Goal: Task Accomplishment & Management: Use online tool/utility

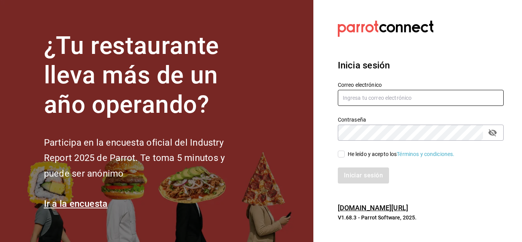
type input "mochomos.metepec@grupocosteno.com"
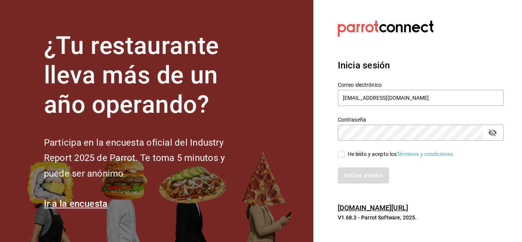
drag, startPoint x: 344, startPoint y: 154, endPoint x: 343, endPoint y: 141, distance: 13.0
click at [343, 154] on input "He leído y acepto los Términos y condiciones." at bounding box center [341, 154] width 7 height 7
checkbox input "true"
click at [351, 181] on button "Iniciar sesión" at bounding box center [364, 175] width 52 height 16
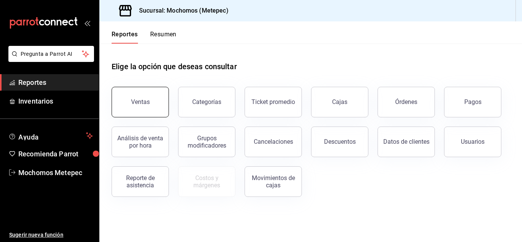
click at [141, 93] on button "Ventas" at bounding box center [140, 102] width 57 height 31
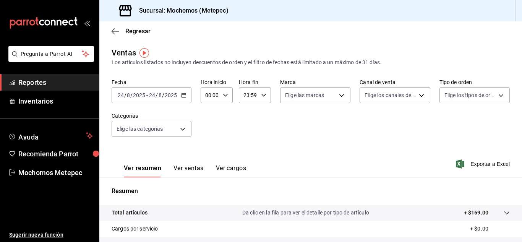
click at [183, 94] on icon "button" at bounding box center [183, 95] width 5 height 5
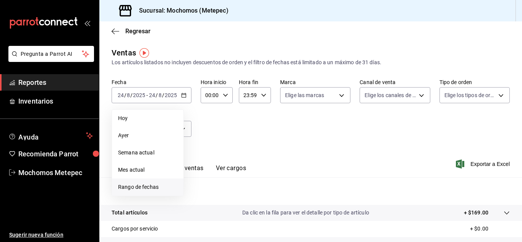
click at [133, 190] on span "Rango de fechas" at bounding box center [147, 187] width 59 height 8
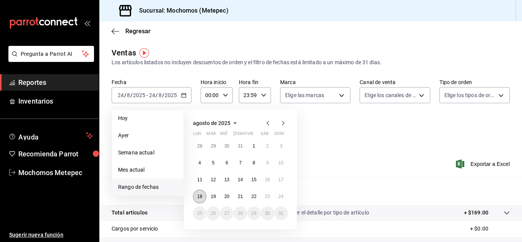
click at [200, 200] on button "18" at bounding box center [199, 197] width 13 height 14
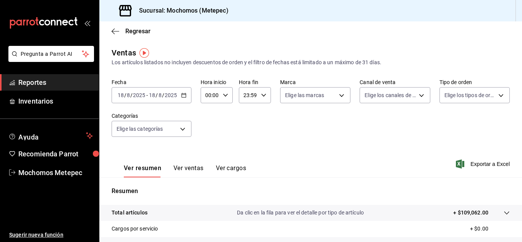
click at [188, 98] on div "[DATE] [DATE] - [DATE] [DATE]" at bounding box center [152, 95] width 80 height 16
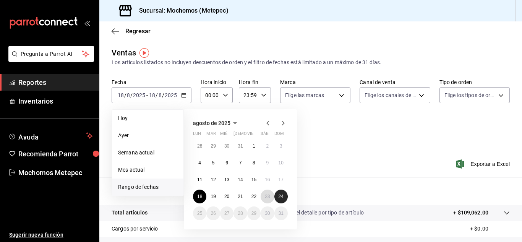
drag, startPoint x: 266, startPoint y: 198, endPoint x: 280, endPoint y: 200, distance: 13.8
click at [280, 200] on div "28 29 30 31 1 2 3 4 5 6 7 8 9 10 11 12 13 14 15 16 17 18 19 20 21 22 23 24 25 2…" at bounding box center [240, 179] width 95 height 81
click at [280, 200] on button "24" at bounding box center [280, 197] width 13 height 14
click at [197, 201] on button "18" at bounding box center [199, 197] width 13 height 14
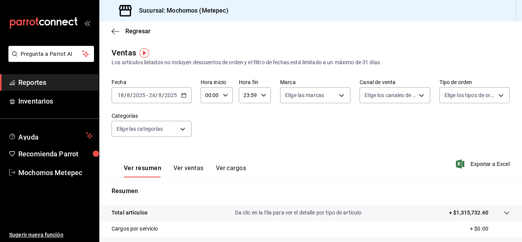
click at [222, 99] on div "00:00 Hora inicio" at bounding box center [217, 95] width 32 height 16
click at [208, 151] on button "05" at bounding box center [208, 145] width 13 height 15
type input "05:00"
click at [261, 97] on div at bounding box center [261, 121] width 522 height 242
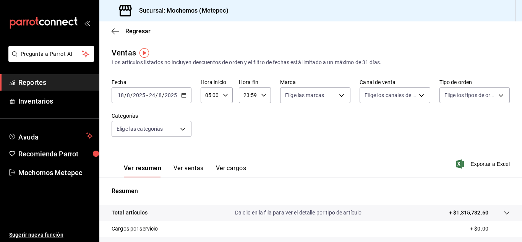
click at [261, 97] on icon "button" at bounding box center [263, 95] width 5 height 5
click at [243, 148] on button "05" at bounding box center [245, 154] width 13 height 15
click at [260, 115] on span "00" at bounding box center [261, 115] width 3 height 6
type input "05:00"
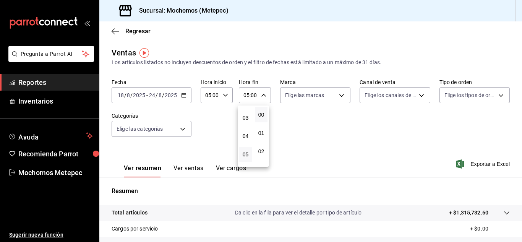
click at [336, 96] on div at bounding box center [261, 121] width 522 height 242
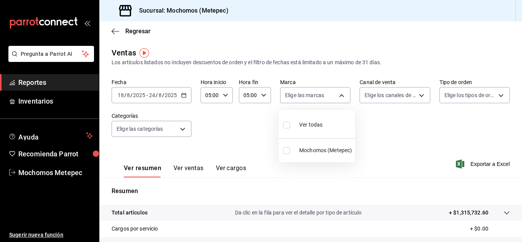
click at [336, 96] on body "Pregunta a Parrot AI Reportes Inventarios Ayuda Recomienda Parrot Mochomos Mete…" at bounding box center [261, 121] width 522 height 242
click at [304, 124] on span "Ver todas" at bounding box center [310, 125] width 23 height 8
type input "2365f74e-aa6b-4392-bdf2-72765591bddf"
checkbox input "true"
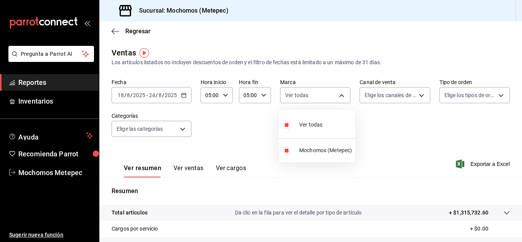
click at [384, 98] on div at bounding box center [261, 121] width 522 height 242
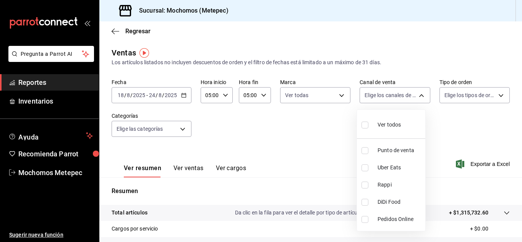
click at [384, 98] on body "Pregunta a Parrot AI Reportes Inventarios Ayuda Recomienda Parrot Mochomos Mete…" at bounding box center [261, 121] width 522 height 242
click at [371, 123] on label at bounding box center [367, 124] width 10 height 11
click at [368, 123] on input "checkbox" at bounding box center [365, 125] width 7 height 7
checkbox input "false"
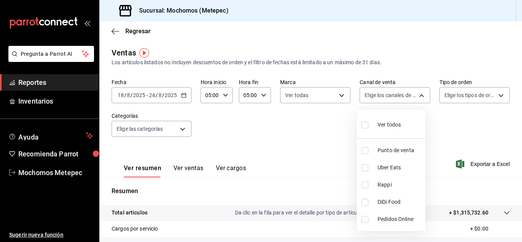
checkbox input "false"
click at [380, 122] on span "Ver todos" at bounding box center [389, 125] width 23 height 8
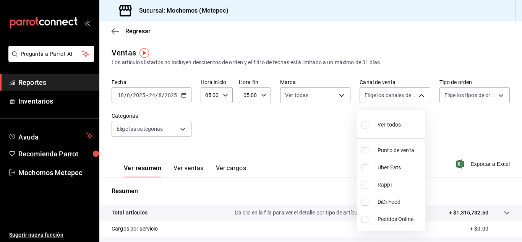
type input "PARROT,UBER_EATS,RAPPI,DIDI_FOOD,ONLINE"
checkbox input "true"
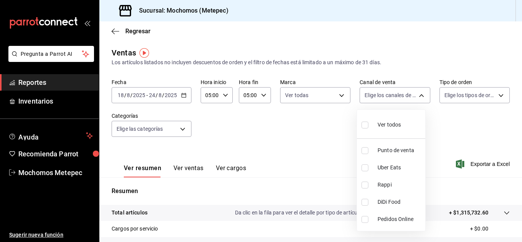
checkbox input "true"
click at [463, 96] on div at bounding box center [261, 121] width 522 height 242
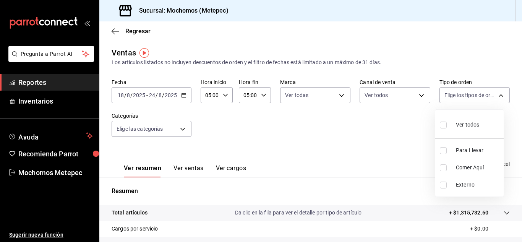
click at [463, 96] on body "Pregunta a Parrot AI Reportes Inventarios Ayuda Recomienda Parrot Mochomos Mete…" at bounding box center [261, 121] width 522 height 242
click at [448, 121] on label at bounding box center [445, 124] width 10 height 11
click at [447, 122] on input "checkbox" at bounding box center [443, 125] width 7 height 7
checkbox input "false"
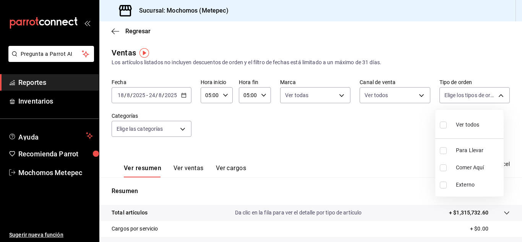
checkbox input "false"
click at [171, 125] on div at bounding box center [261, 121] width 522 height 242
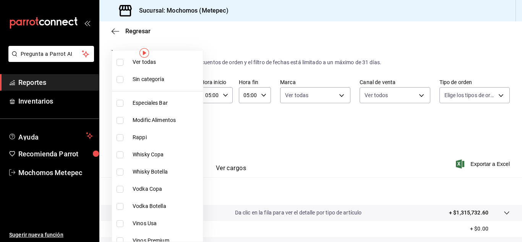
click at [171, 127] on body "Pregunta a Parrot AI Reportes Inventarios Ayuda Recomienda Parrot Mochomos Mete…" at bounding box center [261, 121] width 522 height 242
click at [144, 63] on span "Ver todas" at bounding box center [166, 62] width 67 height 8
type input "c9cbc288-c827-488d-81f5-370afefb1912,46081463-7037-4dd2-a9ab-e56ff6a8fa7c,bf958…"
checkbox input "true"
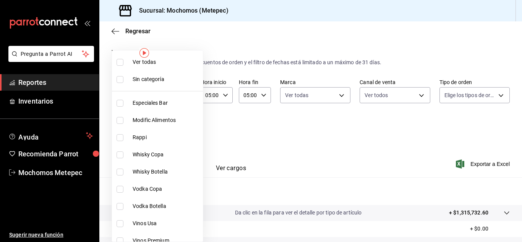
checkbox input "true"
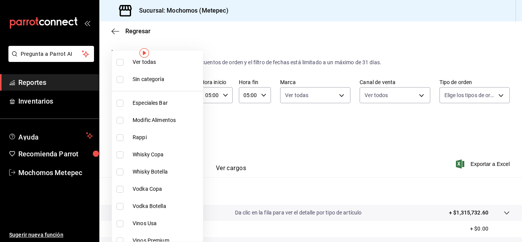
checkbox input "true"
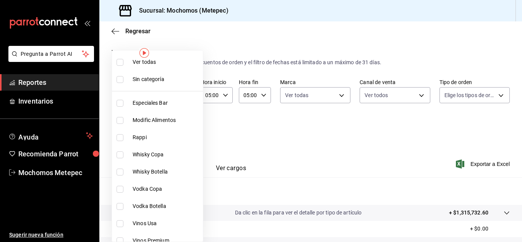
checkbox input "true"
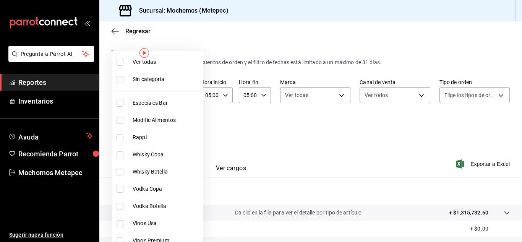
checkbox input "true"
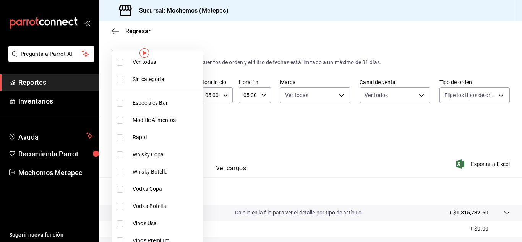
checkbox input "true"
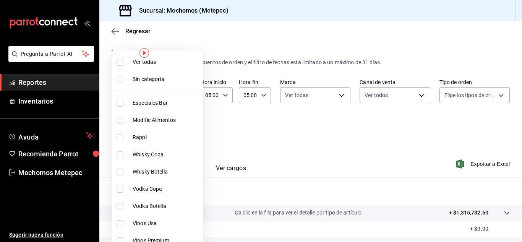
checkbox input "true"
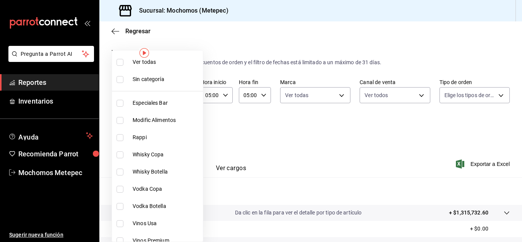
checkbox input "true"
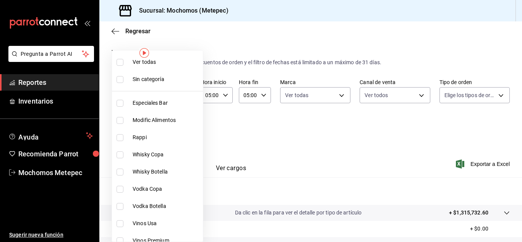
checkbox input "true"
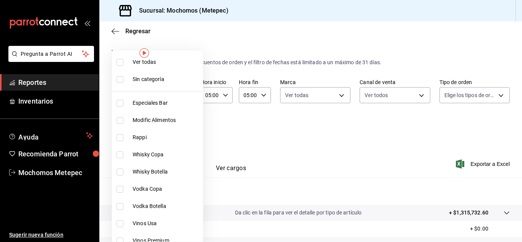
checkbox input "true"
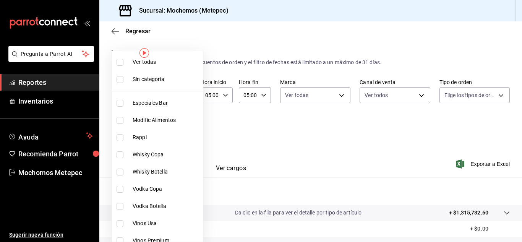
checkbox input "true"
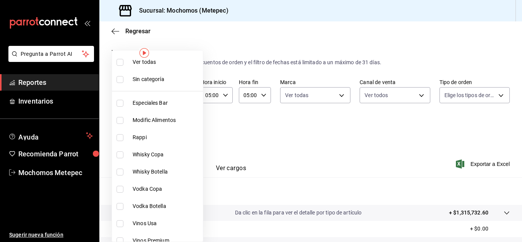
checkbox input "true"
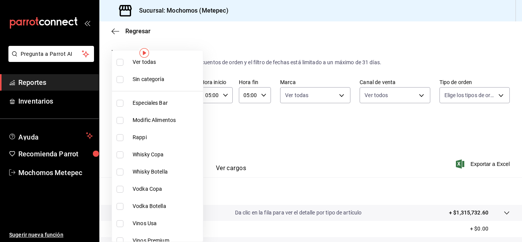
checkbox input "true"
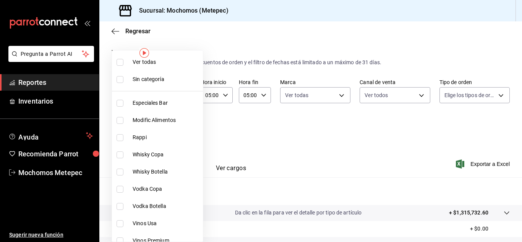
checkbox input "true"
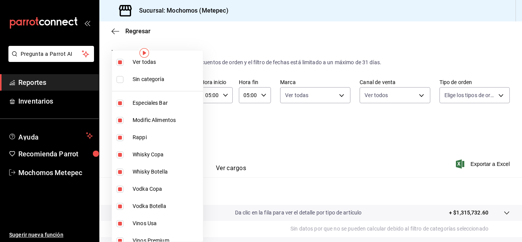
click at [389, 147] on div at bounding box center [261, 121] width 522 height 242
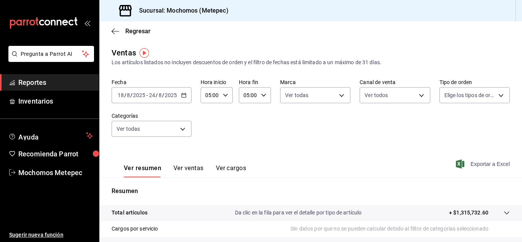
click at [475, 166] on span "Exportar a Excel" at bounding box center [484, 163] width 52 height 9
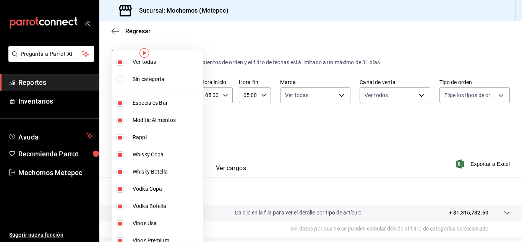
click at [183, 130] on body "Pregunta a Parrot AI Reportes Inventarios Ayuda Recomienda Parrot Mochomos Mete…" at bounding box center [261, 121] width 522 height 242
click at [258, 133] on div at bounding box center [261, 121] width 522 height 242
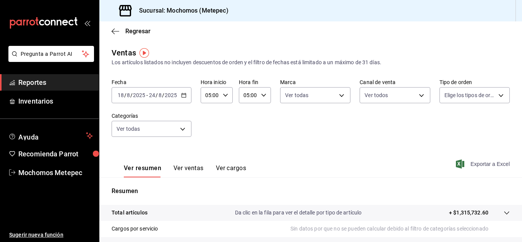
click at [460, 166] on span "Exportar a Excel" at bounding box center [484, 163] width 52 height 9
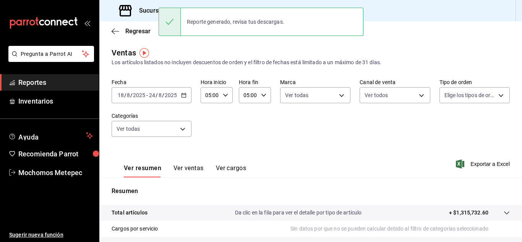
click at [182, 98] on div "[DATE] [DATE] - [DATE] [DATE]" at bounding box center [152, 95] width 80 height 16
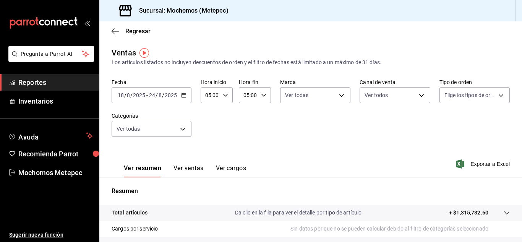
click at [361, 141] on div "Fecha [DATE] [DATE] - [DATE] [DATE] Hora inicio 05:00 Hora inicio Hora fin 05:0…" at bounding box center [311, 112] width 398 height 67
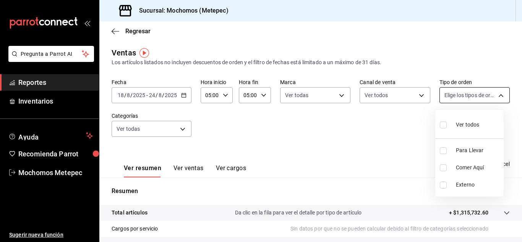
click at [477, 91] on body "Pregunta a Parrot AI Reportes Inventarios Ayuda Recomienda Parrot Mochomos Mete…" at bounding box center [261, 121] width 522 height 242
click at [458, 121] on span "Ver todos" at bounding box center [467, 125] width 23 height 8
type input "3a236ed8-2e24-47ca-8e59-ead494492482,da8509e8-5fca-4f62-958e-973104937870,EXTER…"
checkbox input "true"
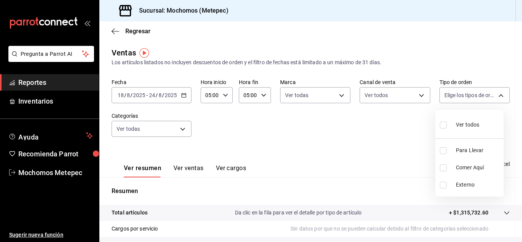
checkbox input "true"
click at [397, 163] on div at bounding box center [261, 121] width 522 height 242
click at [463, 165] on span "Exportar a Excel" at bounding box center [484, 163] width 52 height 9
